Goal: Information Seeking & Learning: Understand process/instructions

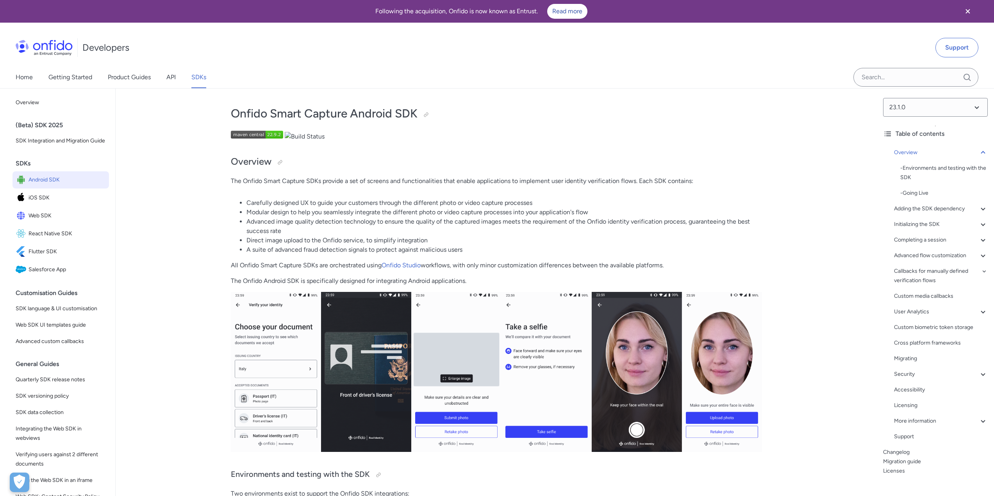
click at [61, 185] on span "Android SDK" at bounding box center [67, 180] width 77 height 11
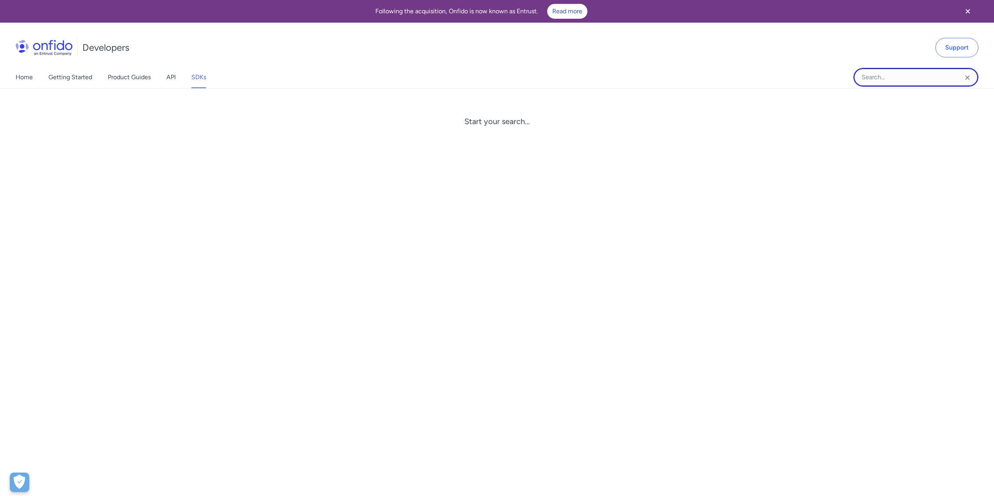
click at [879, 78] on input "Onfido search input field" at bounding box center [915, 77] width 125 height 19
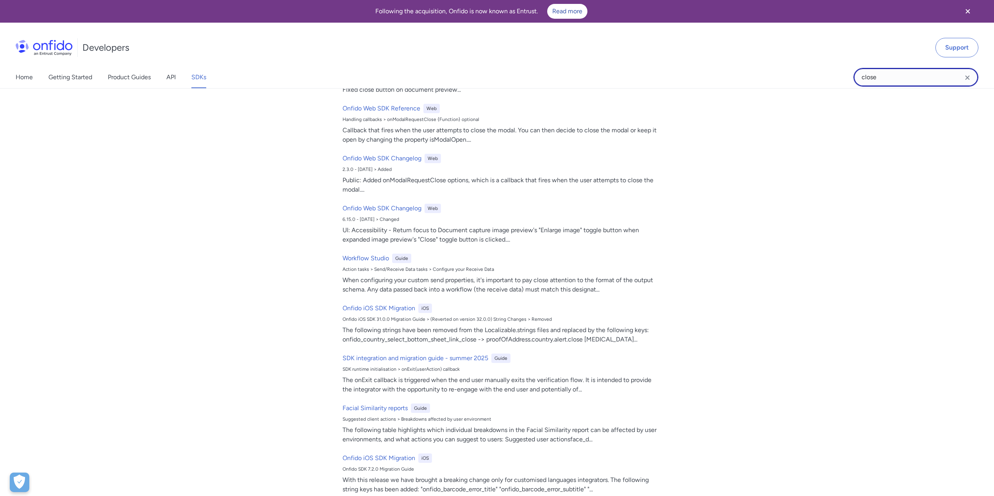
scroll to position [78, 0]
click at [874, 73] on input "close" at bounding box center [915, 77] width 125 height 19
drag, startPoint x: 884, startPoint y: 73, endPoint x: 831, endPoint y: 88, distance: 55.4
click at [841, 84] on div "Home Getting Started Product Guides API SDKs close close Filter by: Guides API …" at bounding box center [497, 77] width 994 height 22
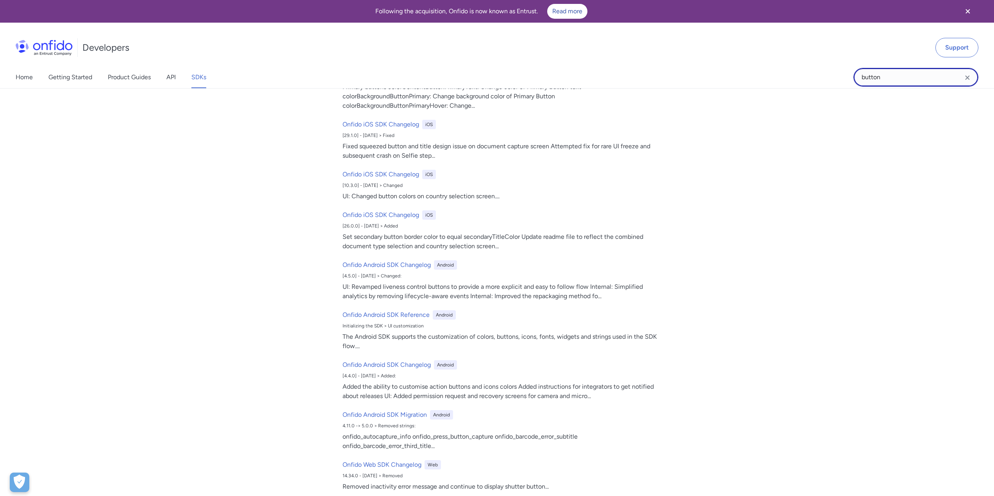
type input "button"
click at [889, 80] on input "button" at bounding box center [915, 77] width 125 height 19
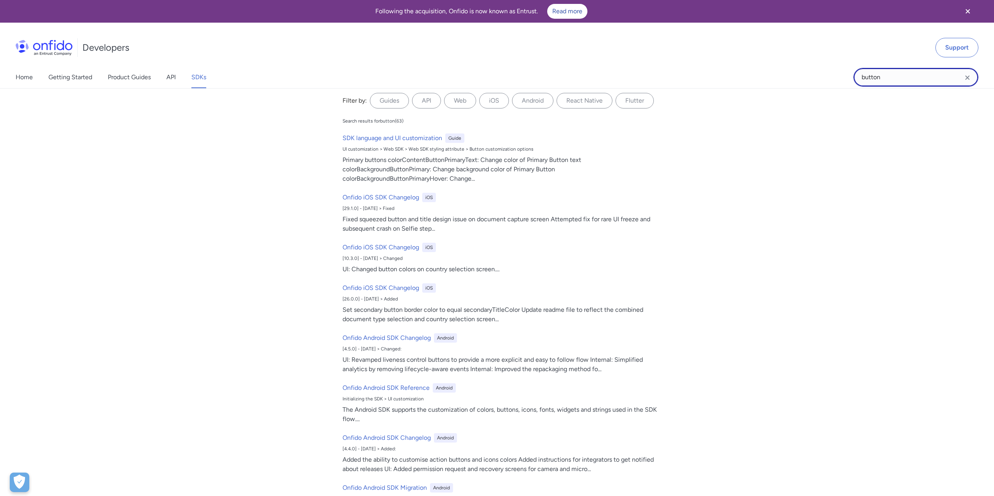
scroll to position [0, 0]
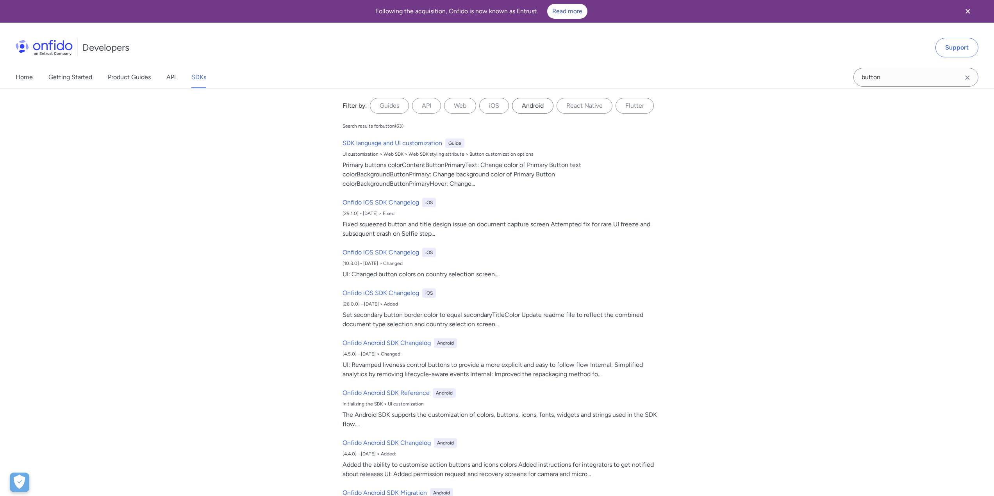
click at [538, 106] on label "Android" at bounding box center [532, 106] width 41 height 16
click at [0, 0] on input "Android" at bounding box center [0, 0] width 0 height 0
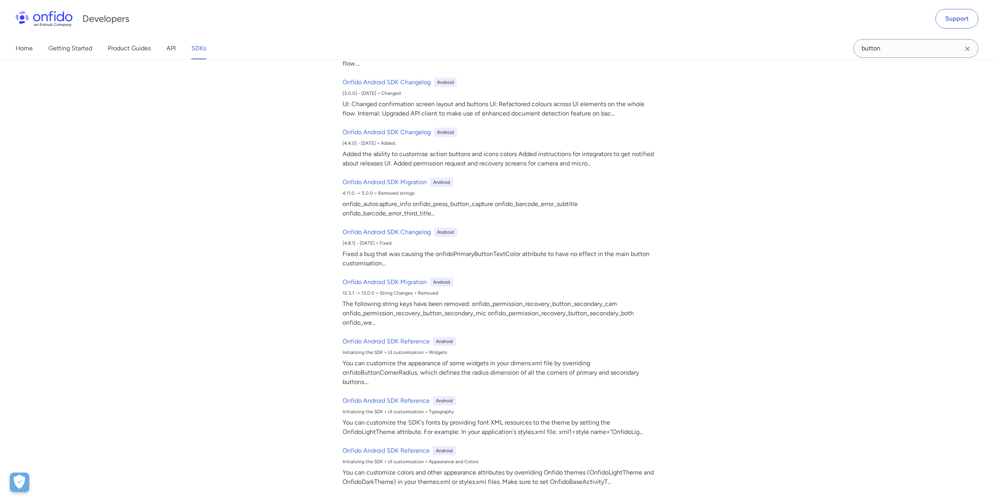
scroll to position [117, 0]
click at [169, 54] on link "API" at bounding box center [170, 48] width 9 height 22
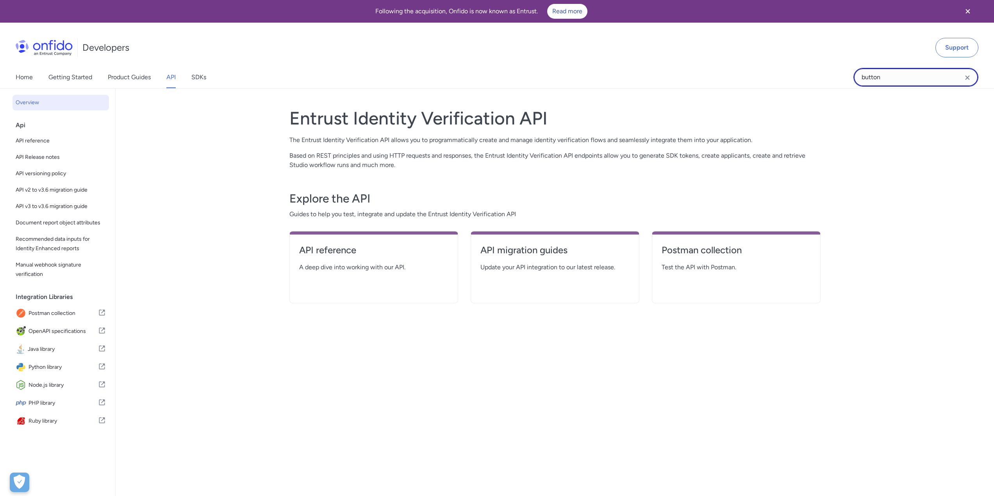
click at [868, 76] on input "button" at bounding box center [915, 77] width 125 height 19
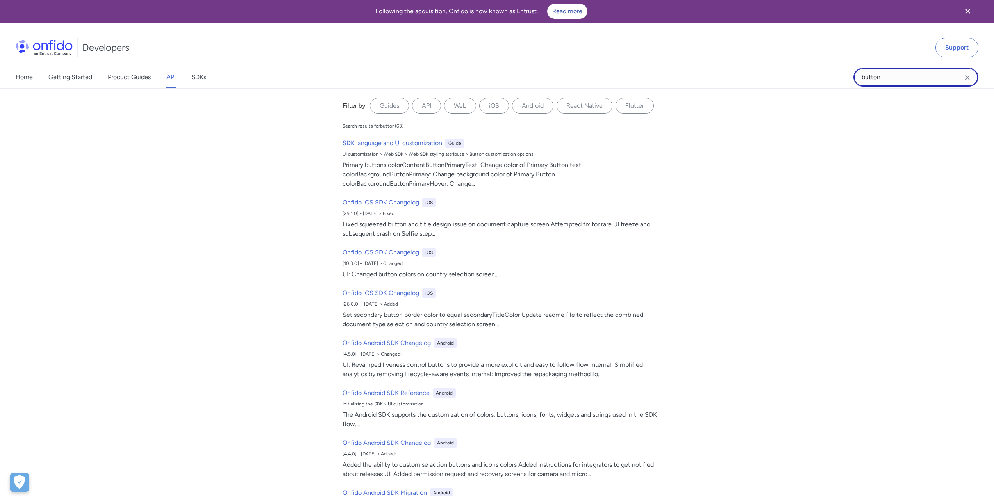
paste input "onUserExited"
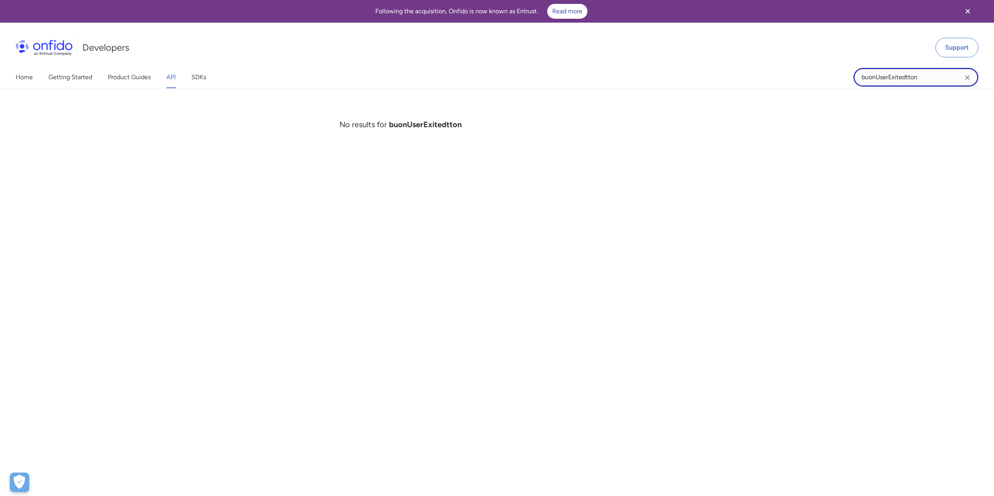
drag, startPoint x: 921, startPoint y: 75, endPoint x: 793, endPoint y: 100, distance: 130.4
click at [810, 82] on div "Home Getting Started Product Guides API SDKs buonUserExitedtton buonUserExitedt…" at bounding box center [497, 77] width 994 height 22
paste input "onUserExited"
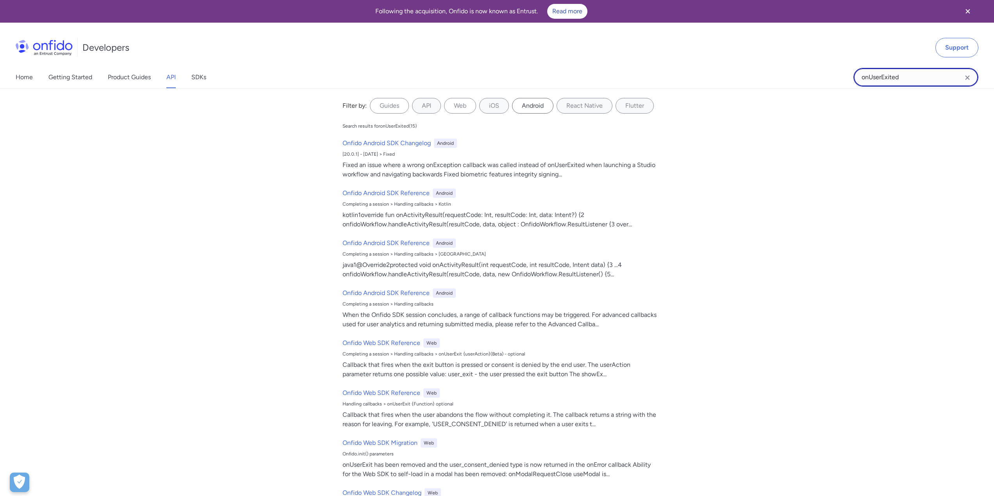
type input "onUserExited"
click at [546, 101] on label "Android" at bounding box center [532, 106] width 41 height 16
click at [0, 0] on input "Android" at bounding box center [0, 0] width 0 height 0
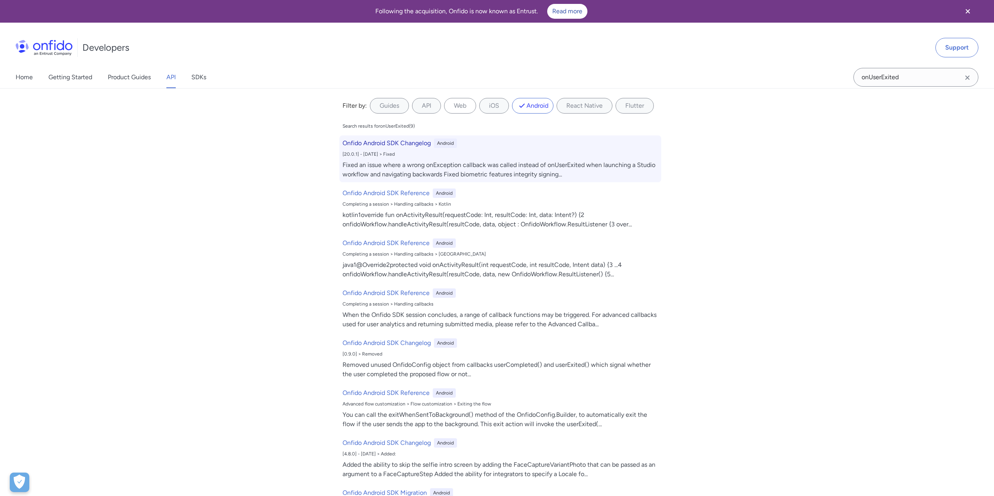
click at [414, 143] on h6 "Onfido Android SDK Changelog" at bounding box center [386, 143] width 88 height 9
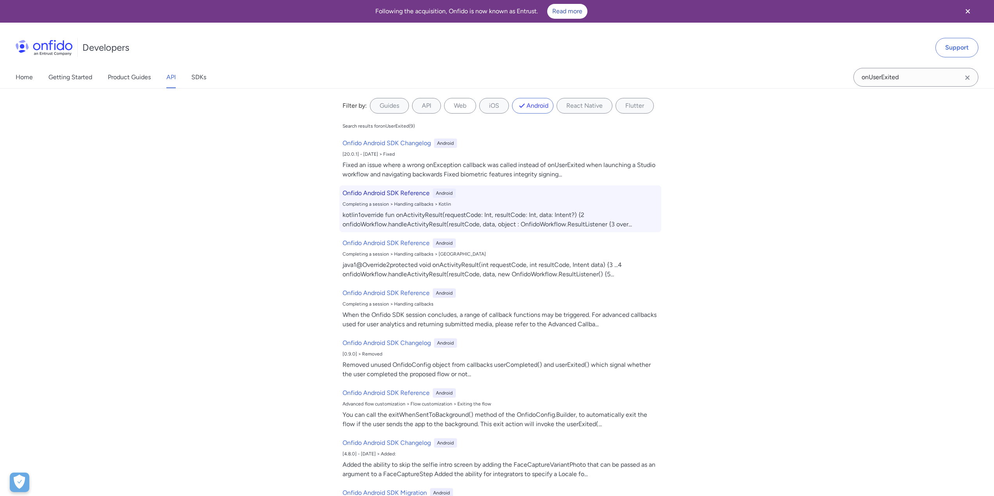
click at [398, 192] on h6 "Onfido Android SDK Reference" at bounding box center [385, 193] width 87 height 9
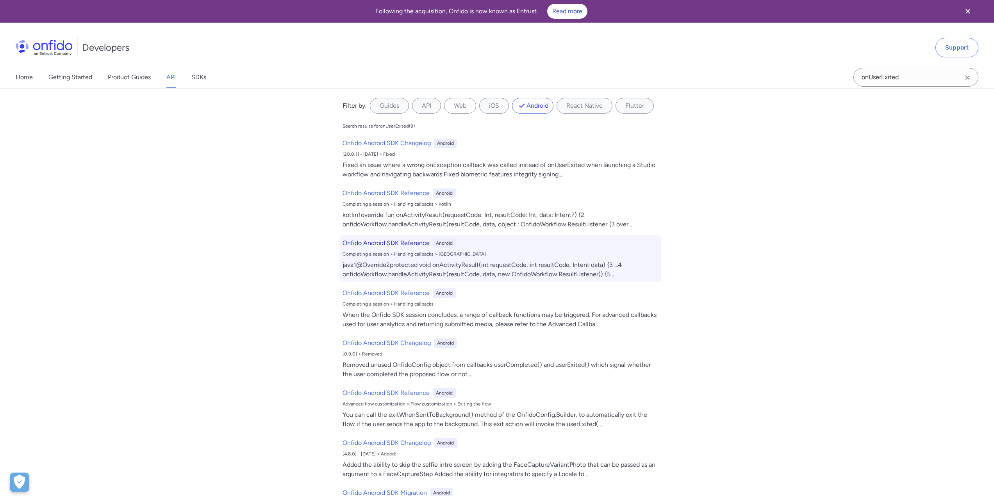
click at [402, 245] on h6 "Onfido Android SDK Reference" at bounding box center [385, 243] width 87 height 9
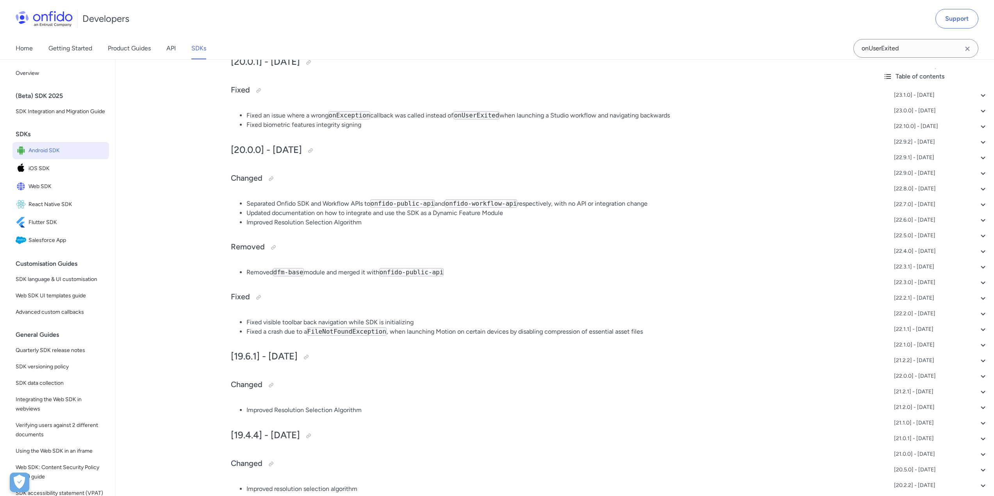
drag, startPoint x: 667, startPoint y: 114, endPoint x: 637, endPoint y: 116, distance: 29.7
click at [637, 116] on li "Fixed an issue where a wrong onException callback was called instead of onUserE…" at bounding box center [503, 115] width 515 height 9
copy li "backwards"
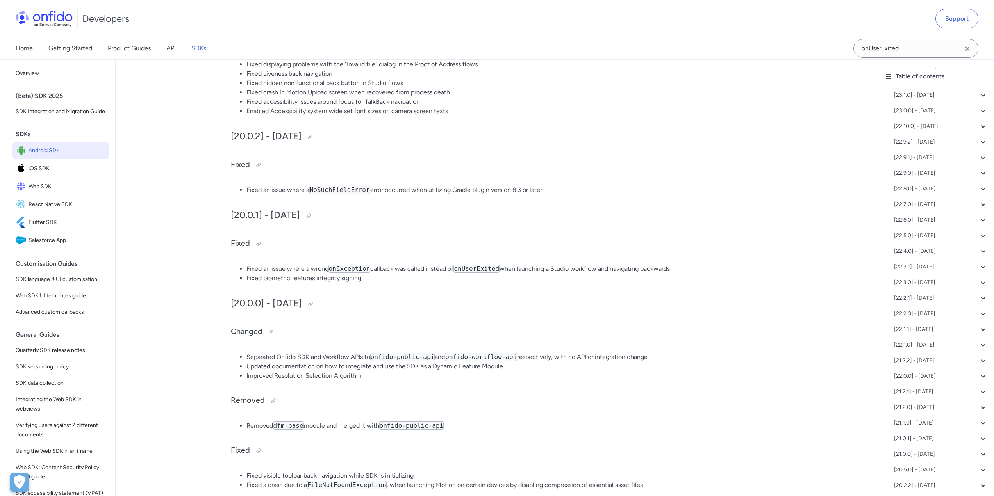
scroll to position [4509, 0]
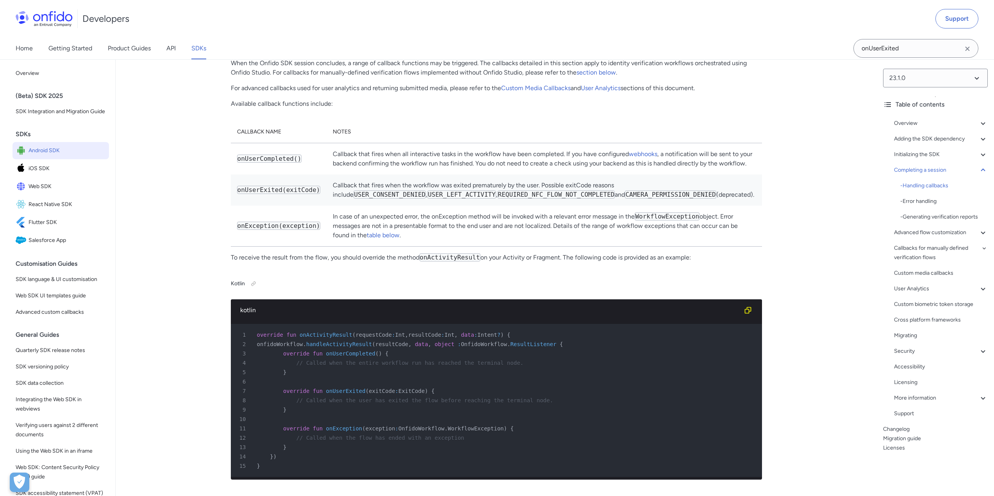
scroll to position [5508, 0]
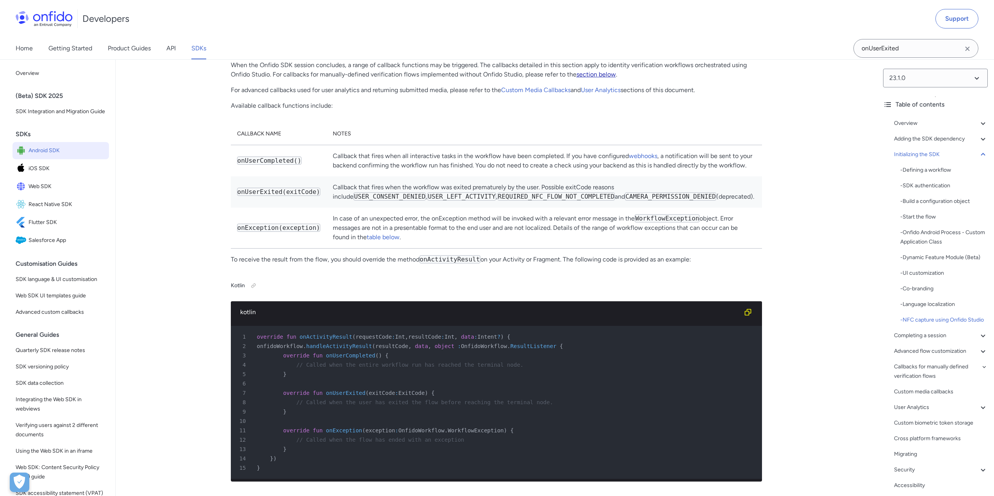
click at [605, 78] on link "section below" at bounding box center [595, 74] width 39 height 7
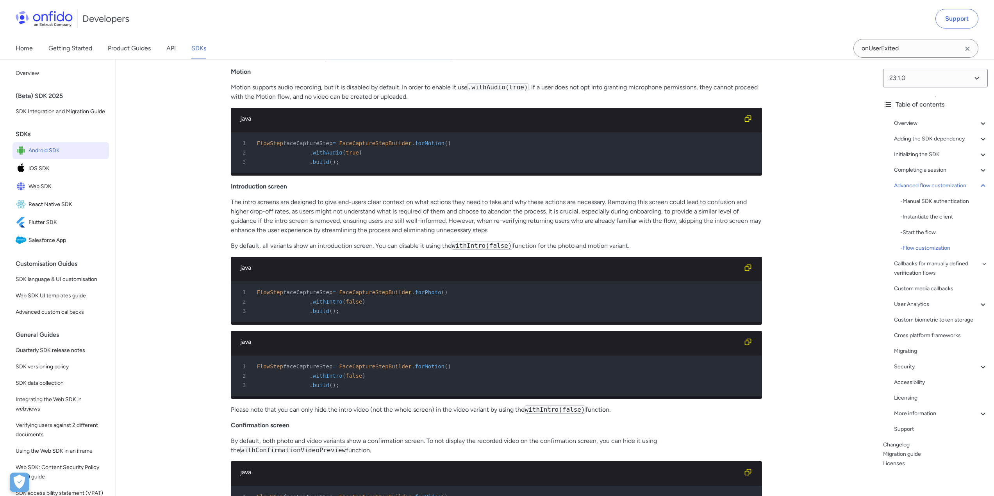
scroll to position [10257, 0]
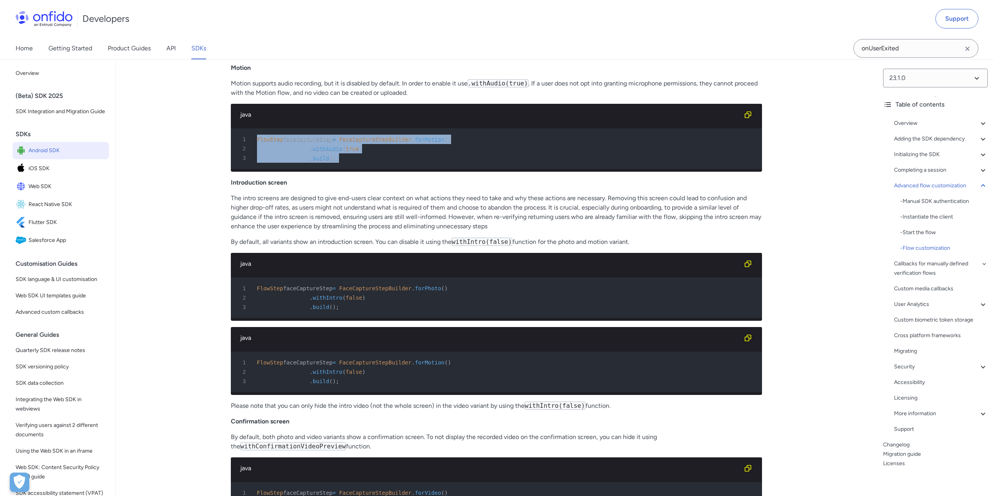
drag, startPoint x: 256, startPoint y: 329, endPoint x: 345, endPoint y: 346, distance: 90.5
click at [345, 169] on pre "1 FlowStep faceCaptureStep = FaceCaptureStepBuilder . forMotion ( ) 2 . withAud…" at bounding box center [496, 148] width 531 height 41
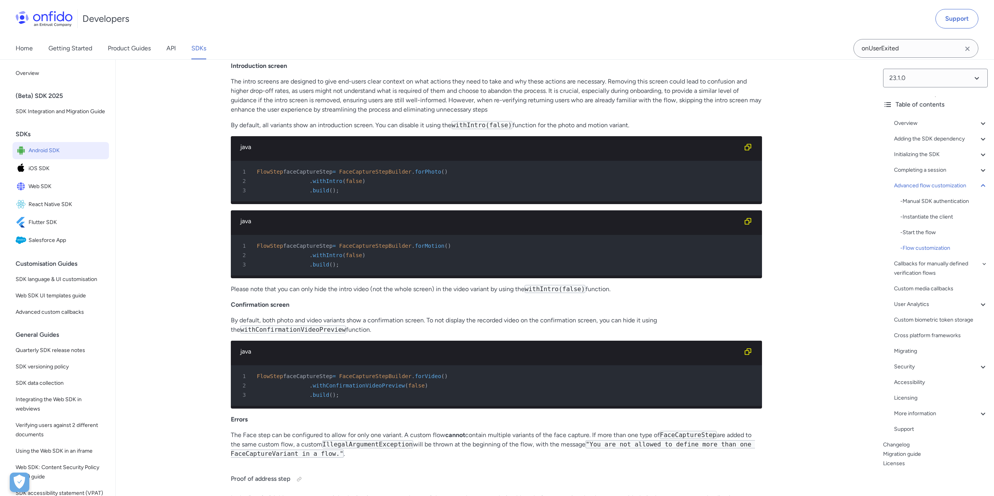
scroll to position [10374, 0]
copy pre "FlowStep faceCaptureStep = FaceCaptureStepBuilder . forMotion ( ) 2 . withAudio…"
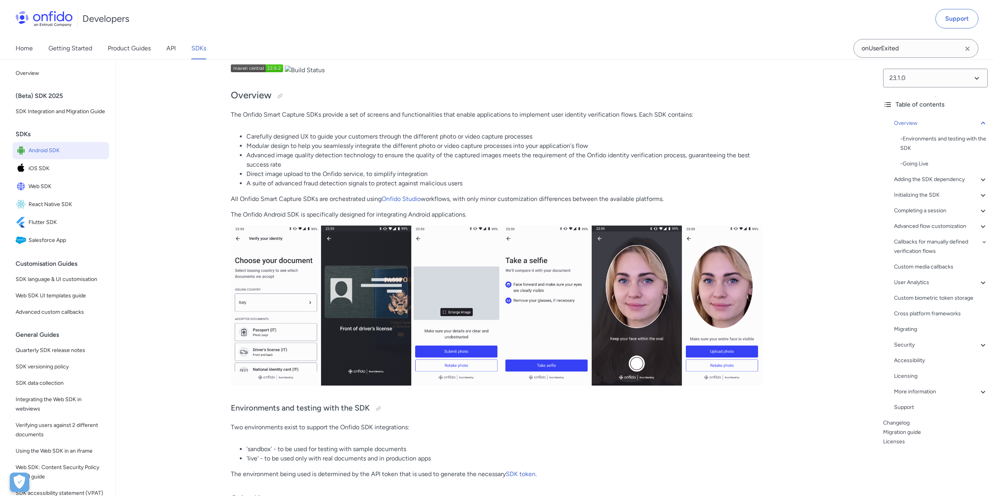
scroll to position [65, 0]
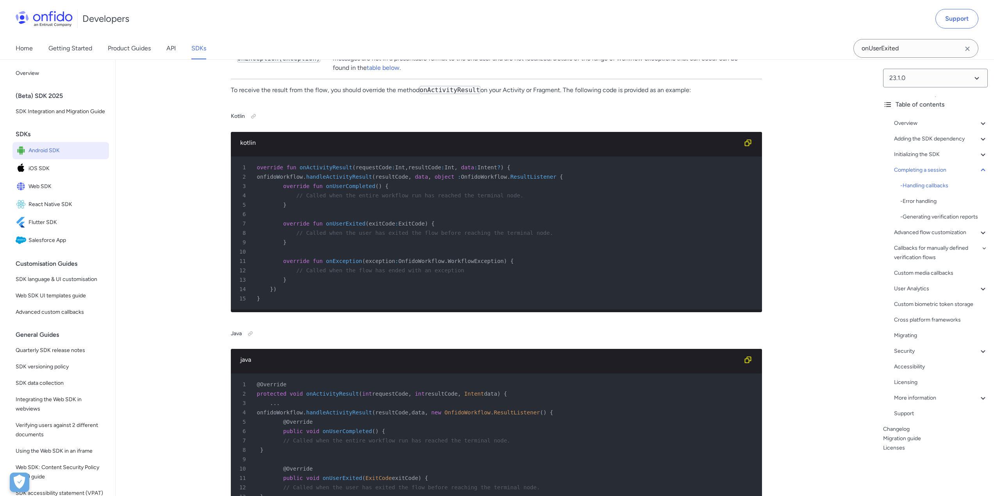
scroll to position [5653, 0]
